Goal: Task Accomplishment & Management: Use online tool/utility

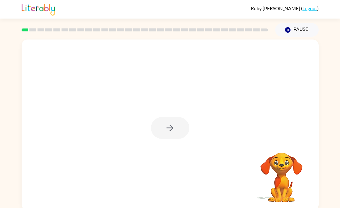
click at [192, 98] on div at bounding box center [170, 125] width 297 height 171
click at [181, 125] on div at bounding box center [170, 128] width 38 height 22
click at [166, 132] on icon "button" at bounding box center [170, 128] width 10 height 10
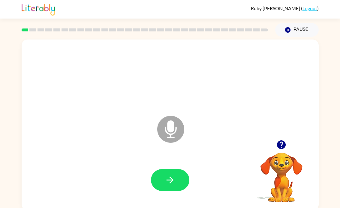
click at [163, 180] on button "button" at bounding box center [170, 180] width 38 height 22
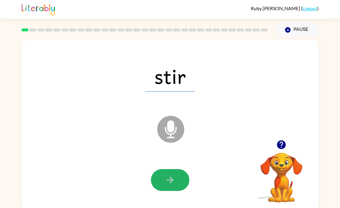
click at [164, 181] on button "button" at bounding box center [170, 180] width 38 height 22
click at [170, 183] on icon "button" at bounding box center [170, 180] width 10 height 10
click at [160, 176] on button "button" at bounding box center [170, 180] width 38 height 22
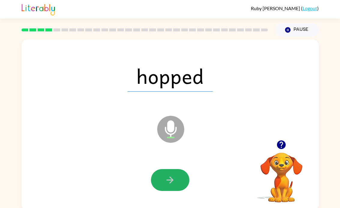
click at [159, 180] on button "button" at bounding box center [170, 180] width 38 height 22
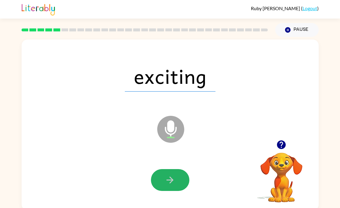
click at [157, 185] on button "button" at bounding box center [170, 180] width 38 height 22
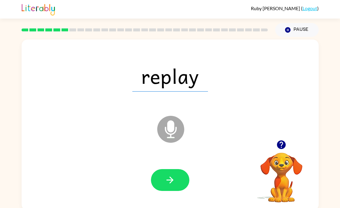
click at [162, 186] on button "button" at bounding box center [170, 180] width 38 height 22
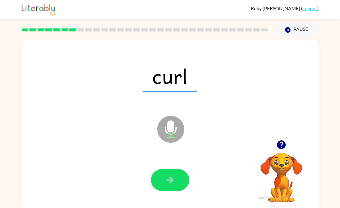
click at [164, 181] on button "button" at bounding box center [170, 180] width 38 height 22
click at [166, 183] on icon "button" at bounding box center [170, 180] width 10 height 10
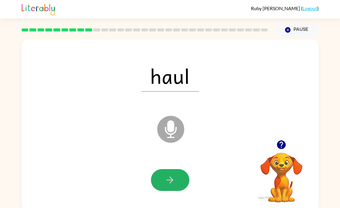
click at [166, 177] on icon "button" at bounding box center [170, 180] width 10 height 10
click at [163, 170] on button "button" at bounding box center [170, 180] width 38 height 22
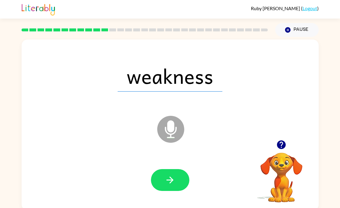
click at [171, 185] on icon "button" at bounding box center [170, 180] width 10 height 10
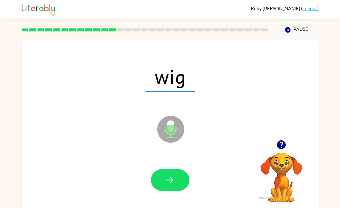
click at [178, 182] on button "button" at bounding box center [170, 180] width 38 height 22
click at [173, 182] on icon "button" at bounding box center [170, 180] width 10 height 10
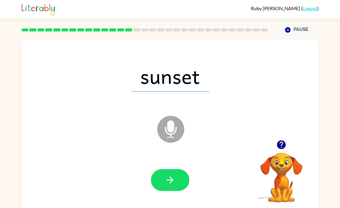
click at [166, 179] on icon "button" at bounding box center [170, 180] width 10 height 10
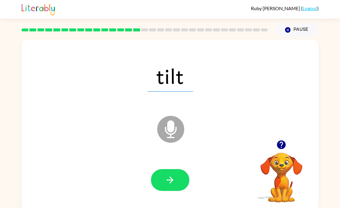
click at [168, 188] on button "button" at bounding box center [170, 180] width 38 height 22
click at [163, 182] on button "button" at bounding box center [170, 180] width 38 height 22
click at [168, 178] on icon "button" at bounding box center [170, 180] width 10 height 10
click at [164, 177] on button "button" at bounding box center [170, 180] width 38 height 22
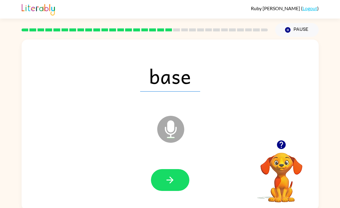
click at [169, 177] on icon "button" at bounding box center [170, 180] width 10 height 10
click at [169, 181] on icon "button" at bounding box center [169, 180] width 7 height 7
click at [165, 179] on icon "button" at bounding box center [170, 180] width 10 height 10
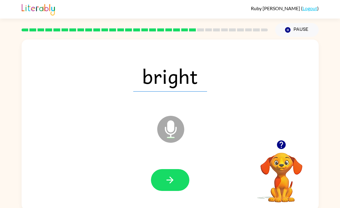
click at [163, 181] on button "button" at bounding box center [170, 180] width 38 height 22
click at [165, 184] on icon "button" at bounding box center [170, 180] width 10 height 10
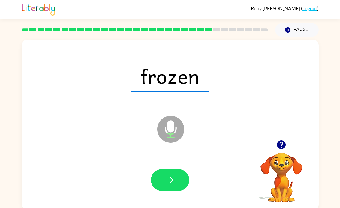
click at [163, 176] on button "button" at bounding box center [170, 180] width 38 height 22
click at [168, 184] on icon "button" at bounding box center [170, 180] width 10 height 10
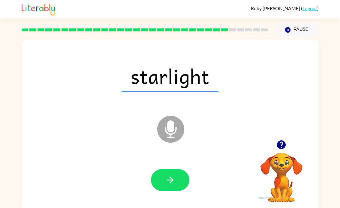
scroll to position [0, 0]
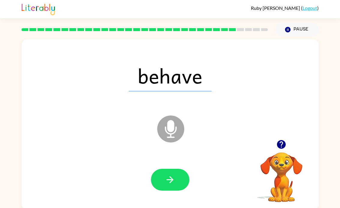
click at [163, 183] on button "button" at bounding box center [170, 180] width 38 height 22
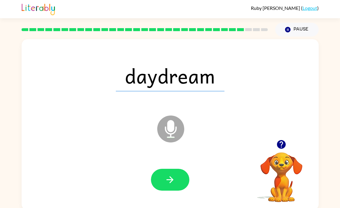
click at [162, 179] on button "button" at bounding box center [170, 180] width 38 height 22
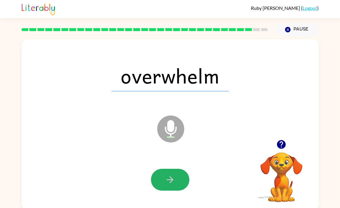
click at [171, 182] on icon "button" at bounding box center [169, 180] width 7 height 7
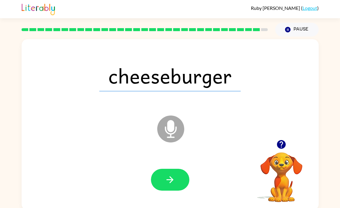
click at [163, 172] on button "button" at bounding box center [170, 180] width 38 height 22
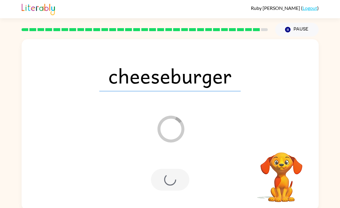
scroll to position [0, 0]
